Goal: Navigation & Orientation: Find specific page/section

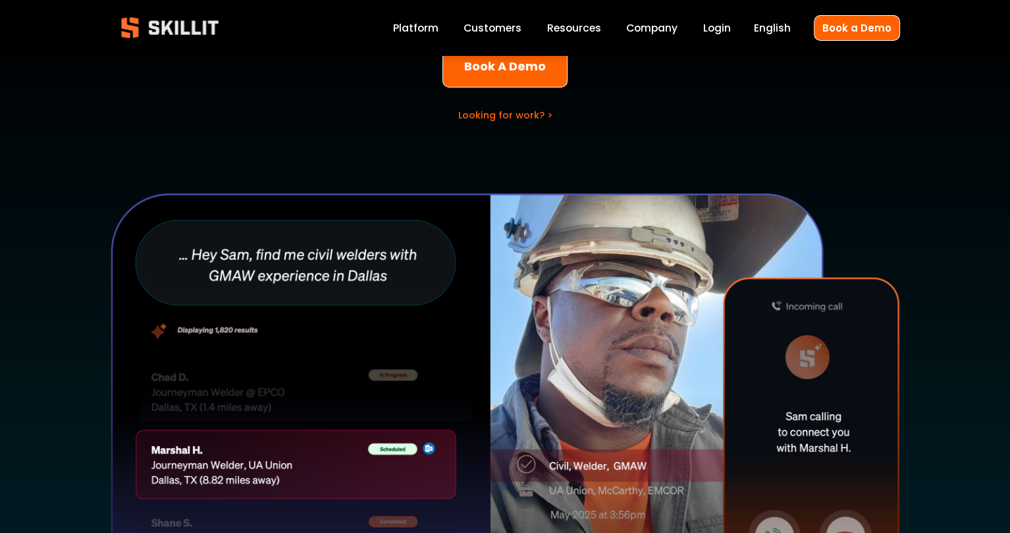
scroll to position [132, 0]
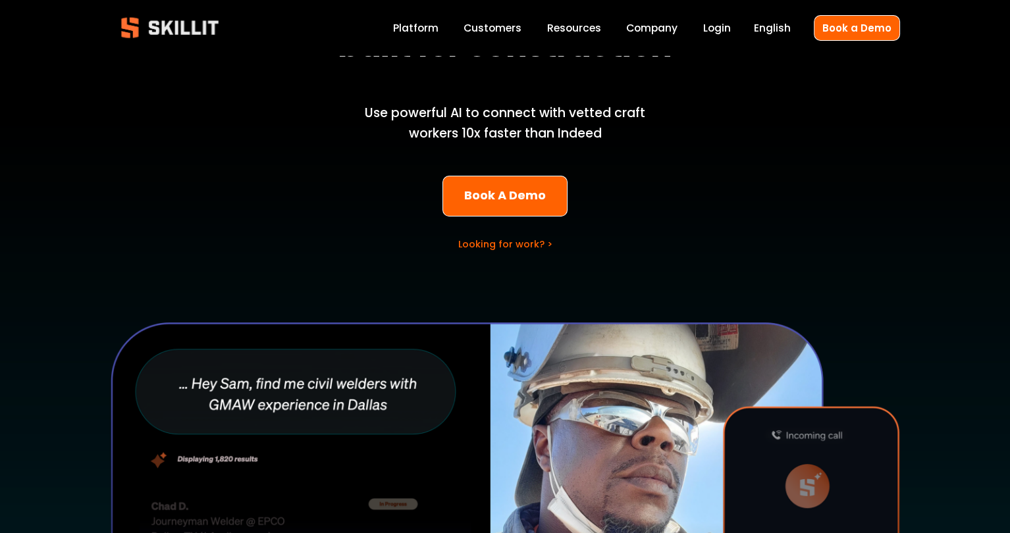
click at [0, 0] on span "Pricing" at bounding box center [0, 0] width 0 height 0
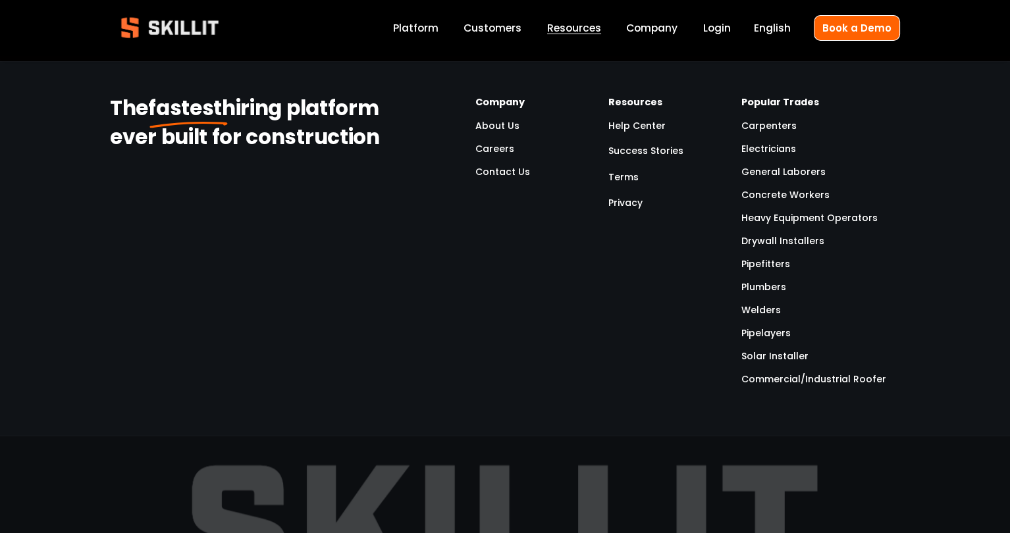
scroll to position [2042, 0]
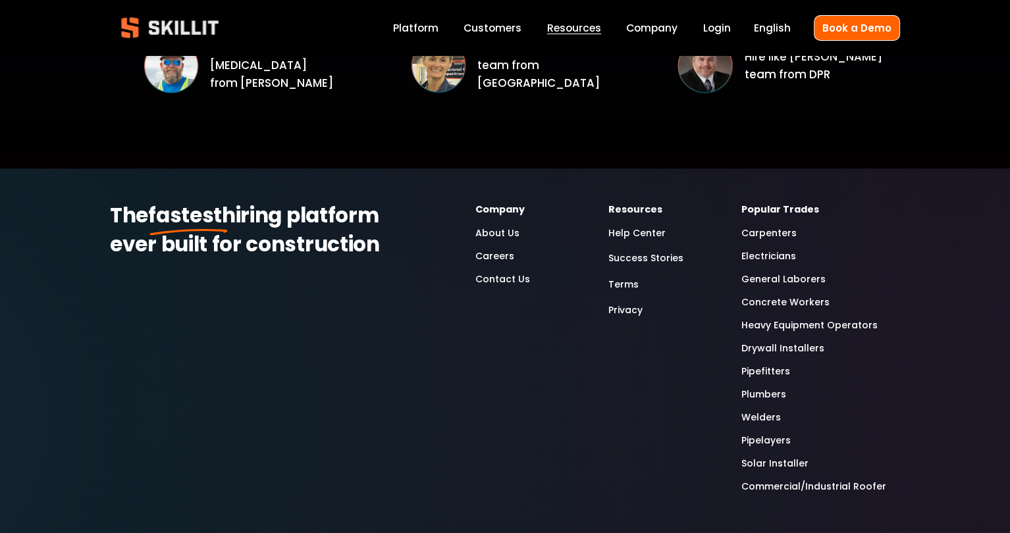
click at [782, 226] on link "Carpenters" at bounding box center [769, 233] width 55 height 15
